Goal: Navigation & Orientation: Locate item on page

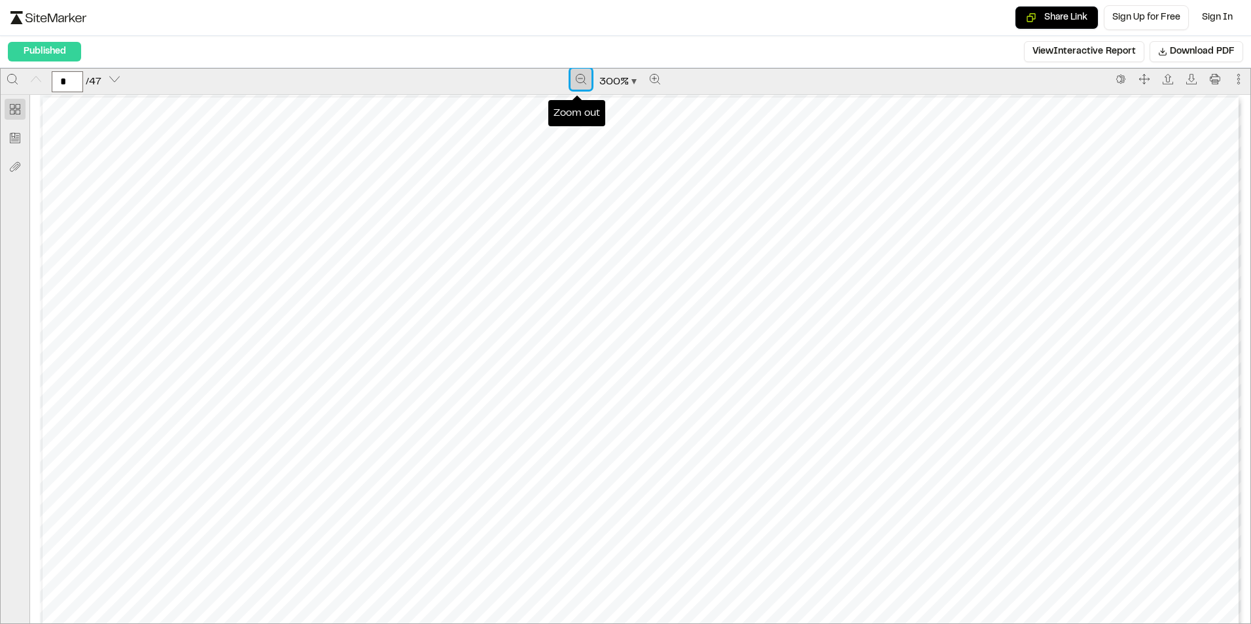
click at [576, 77] on icon "Zoom out" at bounding box center [581, 79] width 10 height 10
click at [578, 73] on button "Zoom out" at bounding box center [582, 79] width 21 height 21
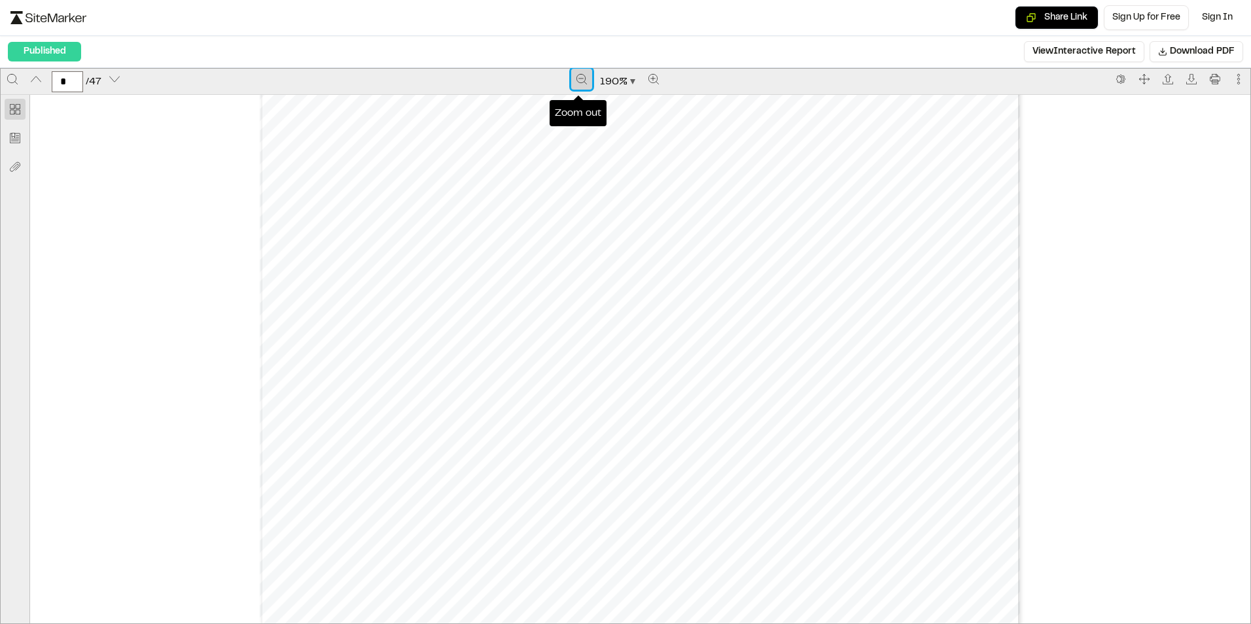
click at [576, 79] on icon "Zoom out" at bounding box center [581, 79] width 10 height 10
type input "*"
click at [576, 78] on icon "Zoom out" at bounding box center [581, 79] width 10 height 10
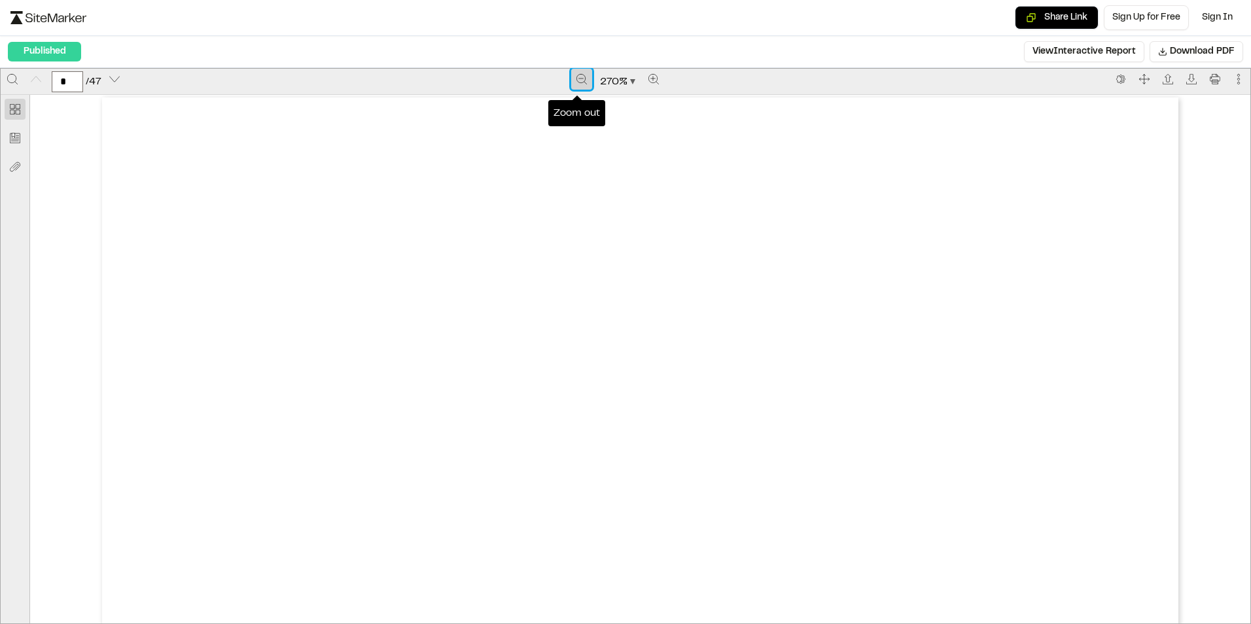
click at [576, 78] on icon "Zoom out" at bounding box center [581, 79] width 10 height 10
click at [577, 77] on icon "Zoom out" at bounding box center [582, 79] width 10 height 10
